Goal: Transaction & Acquisition: Book appointment/travel/reservation

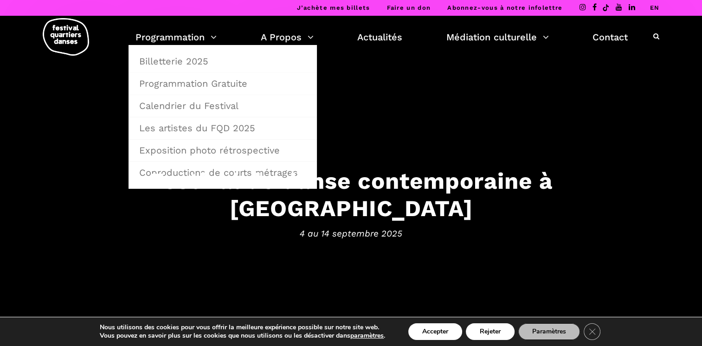
click at [171, 81] on link "Programmation Gratuite" at bounding box center [223, 83] width 178 height 21
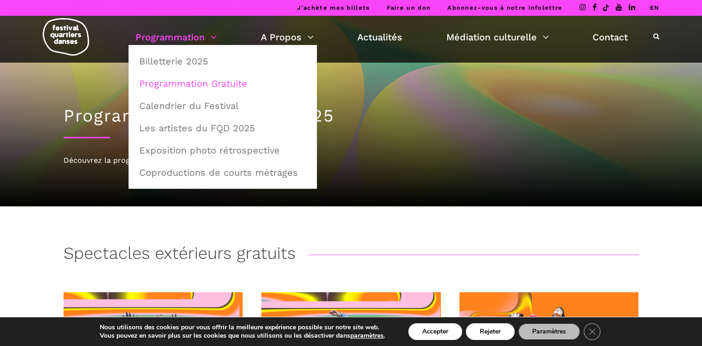
click at [170, 59] on link "Billetterie 2025" at bounding box center [223, 61] width 178 height 21
